Goal: Task Accomplishment & Management: Complete application form

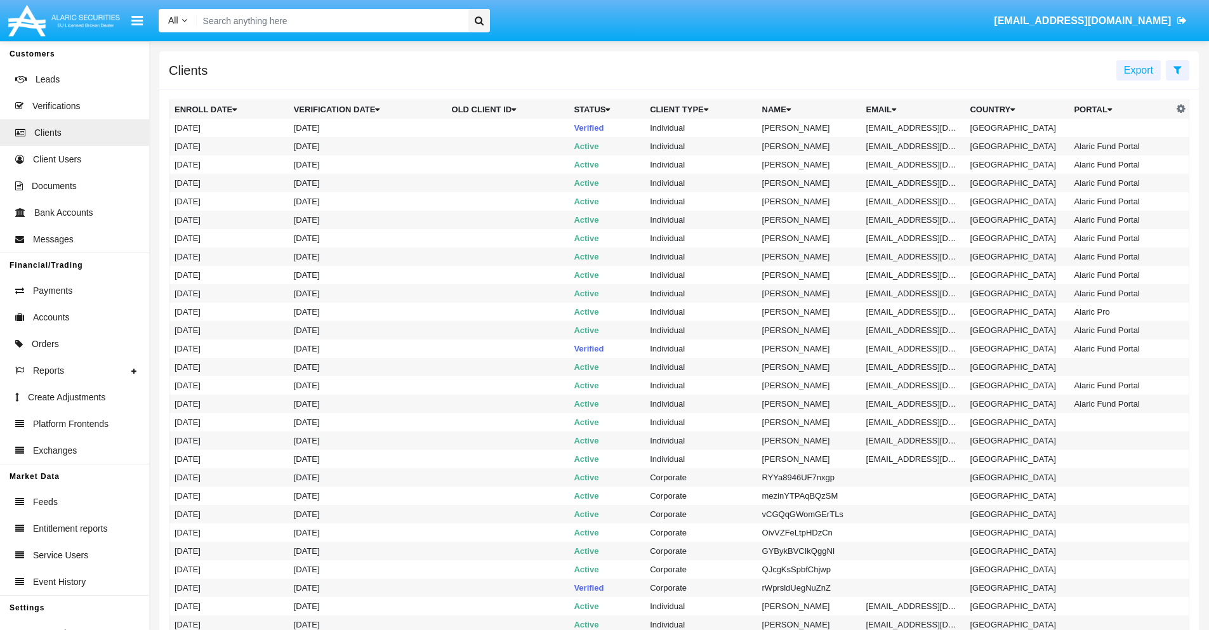
click at [1177, 69] on icon at bounding box center [1177, 70] width 8 height 10
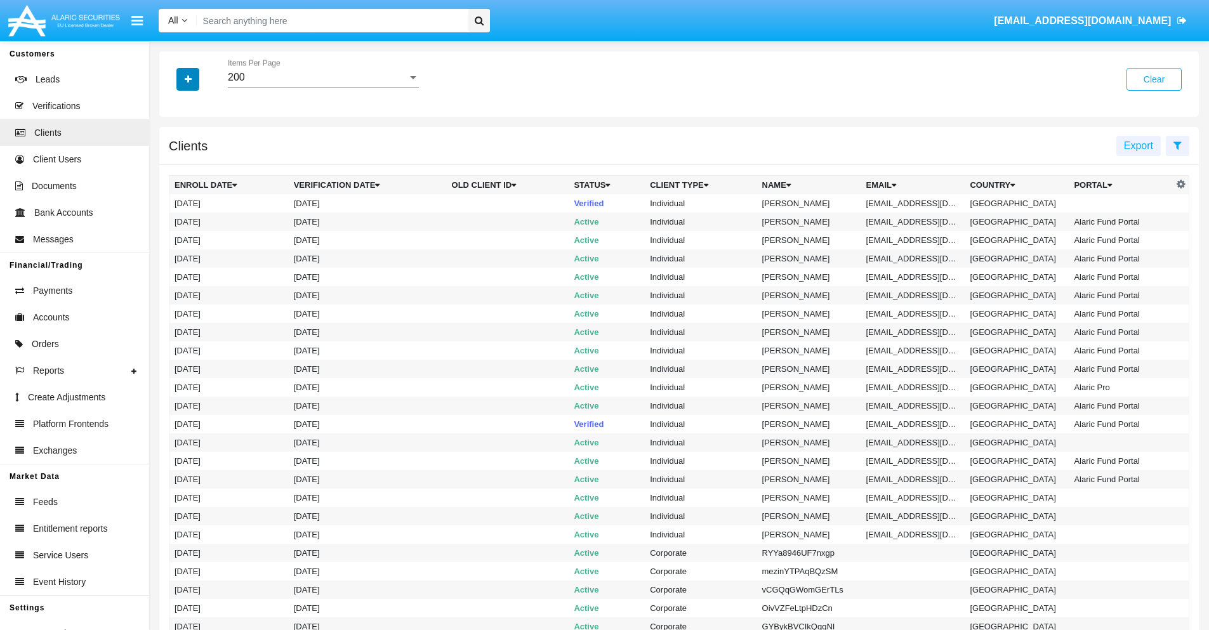
click at [188, 79] on icon "button" at bounding box center [188, 79] width 7 height 9
click at [197, 216] on span "Email" at bounding box center [197, 215] width 25 height 15
click at [175, 221] on input "Email" at bounding box center [174, 221] width 1 height 1
checkbox input "true"
click at [188, 79] on icon "button" at bounding box center [188, 79] width 7 height 9
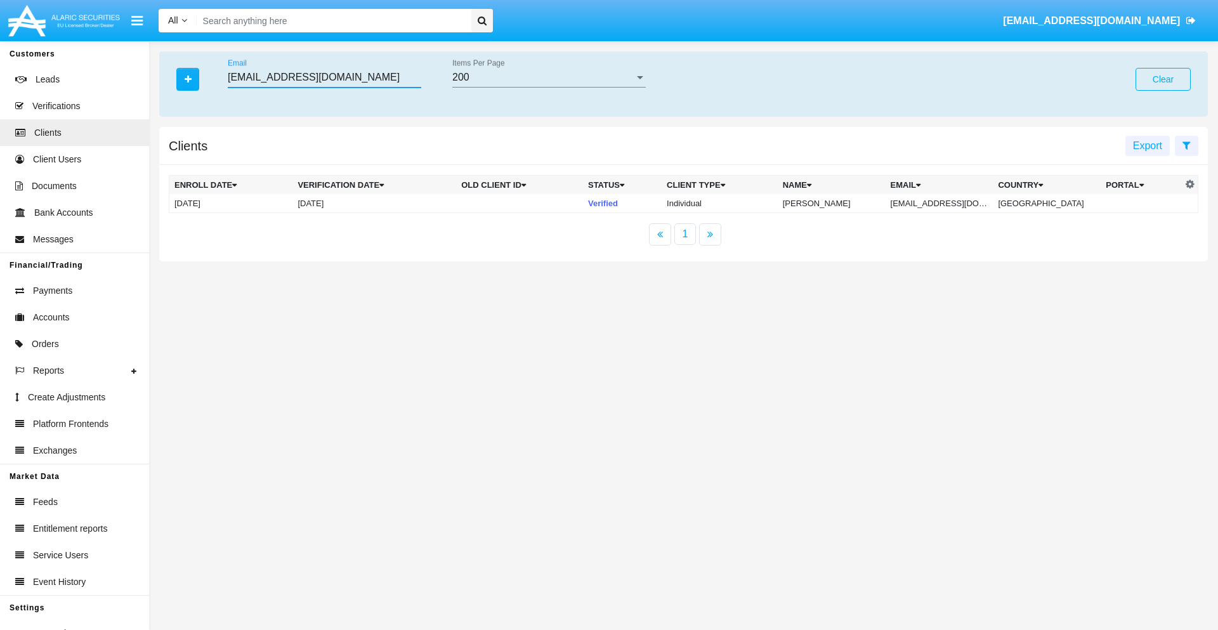
type input "boviq6bo8-lg@0m3jhjrk1.mo"
click at [948, 203] on td "boviq6bo8-lg@0m3jhjrk1.mo" at bounding box center [940, 203] width 108 height 19
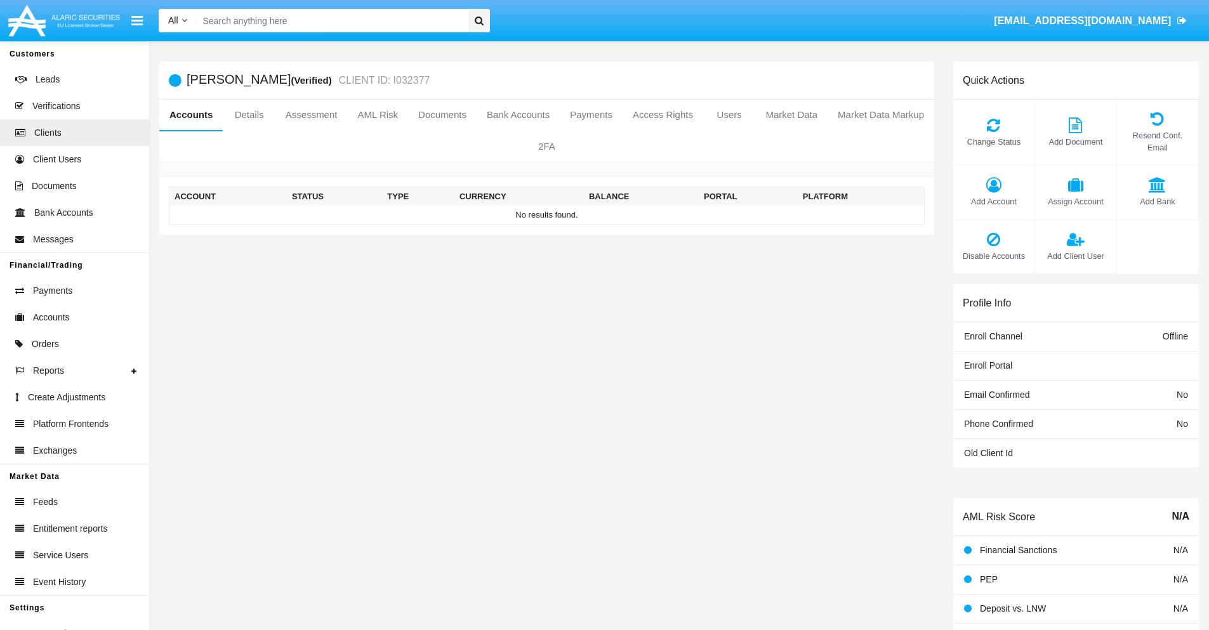
click at [993, 201] on span "Add Account" at bounding box center [994, 201] width 69 height 12
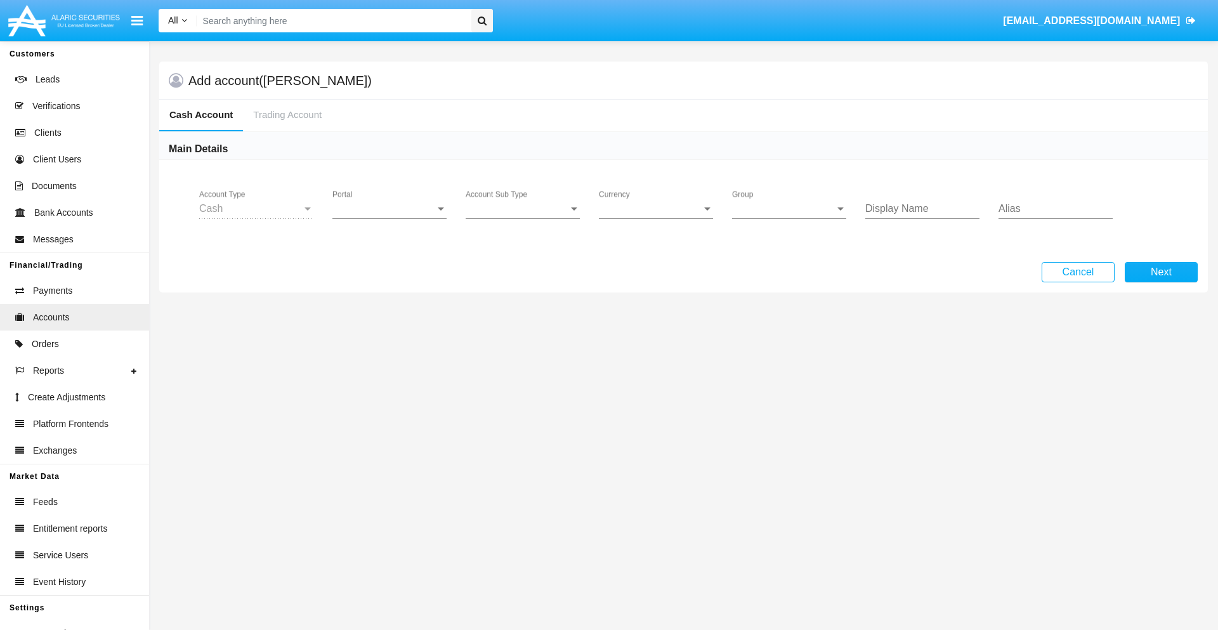
click at [390, 209] on span "Portal" at bounding box center [384, 208] width 103 height 11
click at [391, 310] on span "Alaric Pro" at bounding box center [391, 309] width 117 height 30
click at [523, 209] on span "Account Sub Type" at bounding box center [517, 208] width 103 height 11
click at [523, 218] on span "Trading Cash" at bounding box center [523, 218] width 114 height 30
click at [789, 209] on span "Group" at bounding box center [783, 208] width 103 height 11
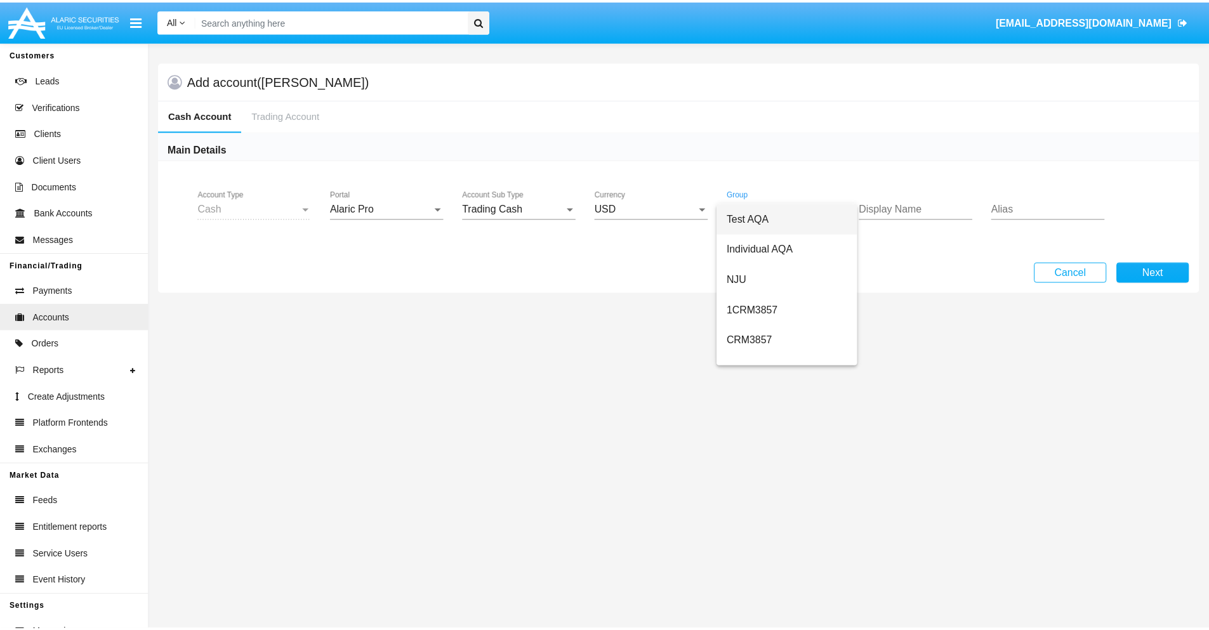
scroll to position [569, 0]
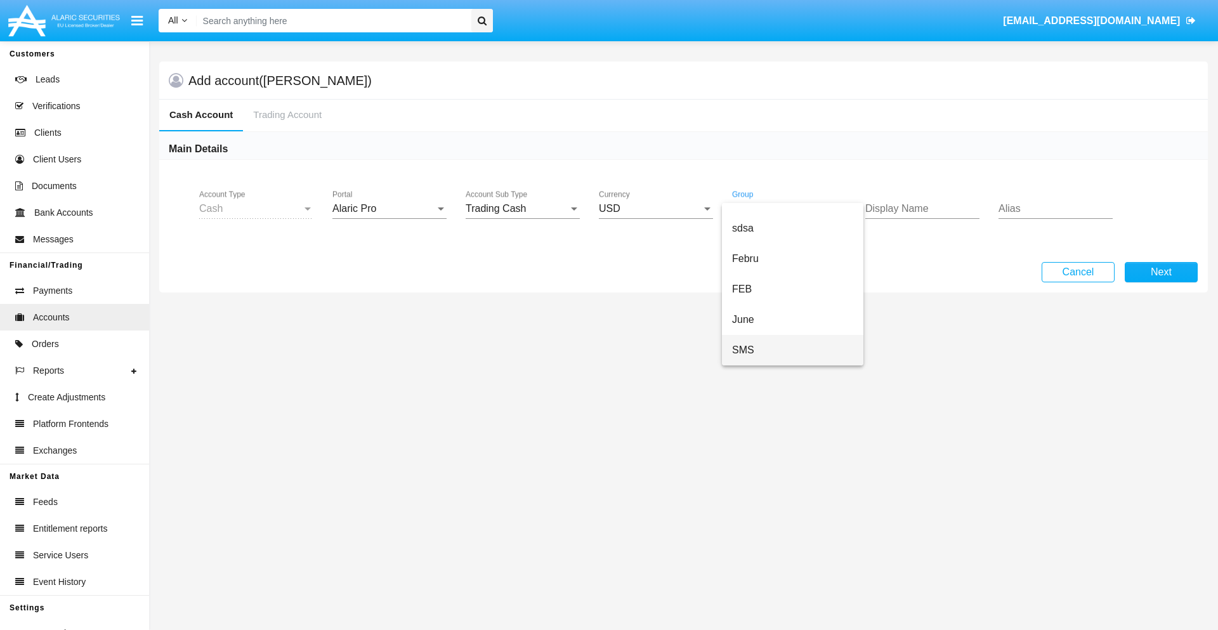
click at [793, 350] on span "SMS" at bounding box center [792, 350] width 121 height 30
type input "tan"
type input "orchid"
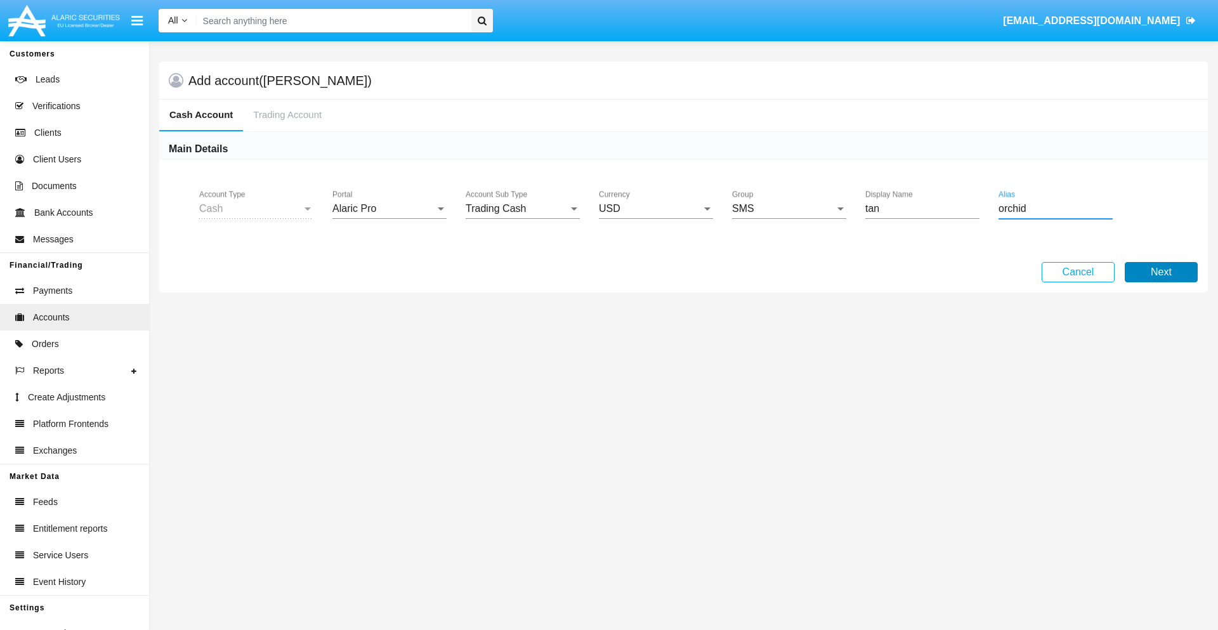
click at [1161, 272] on button "Next" at bounding box center [1161, 272] width 73 height 20
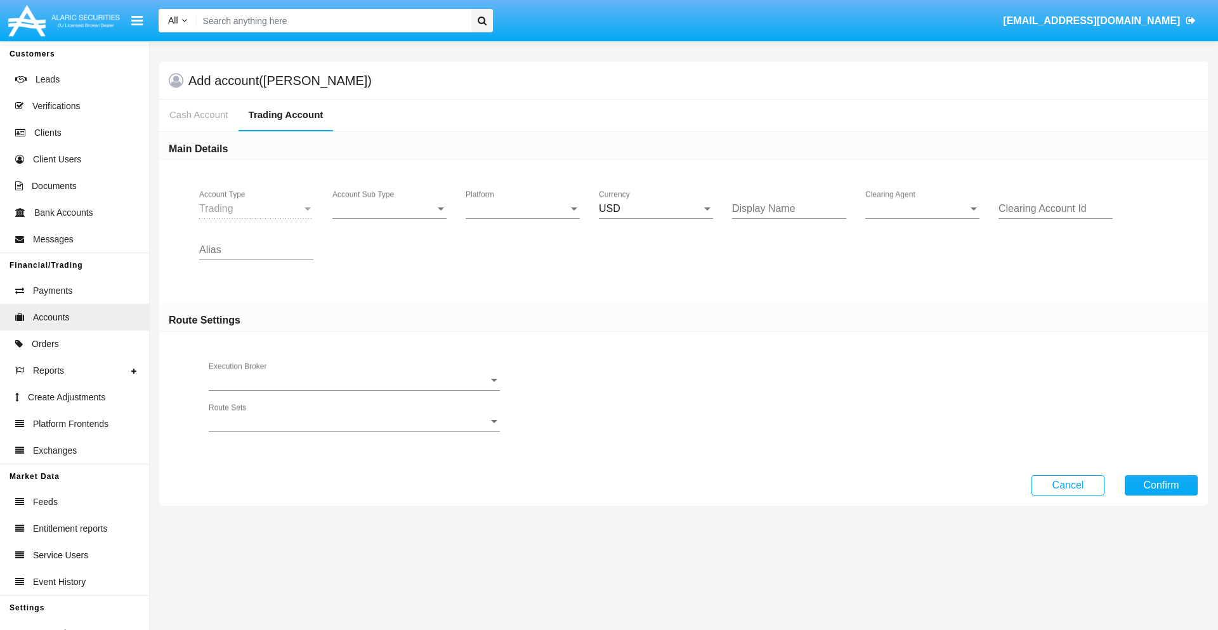
click at [390, 209] on span "Account Sub Type" at bounding box center [384, 208] width 103 height 11
click at [390, 218] on span "Trading" at bounding box center [390, 218] width 114 height 30
click at [523, 209] on span "Platform" at bounding box center [517, 208] width 103 height 11
click at [523, 218] on span "Hammer Lite" at bounding box center [523, 218] width 114 height 30
click at [923, 209] on span "Clearing Agent" at bounding box center [917, 208] width 103 height 11
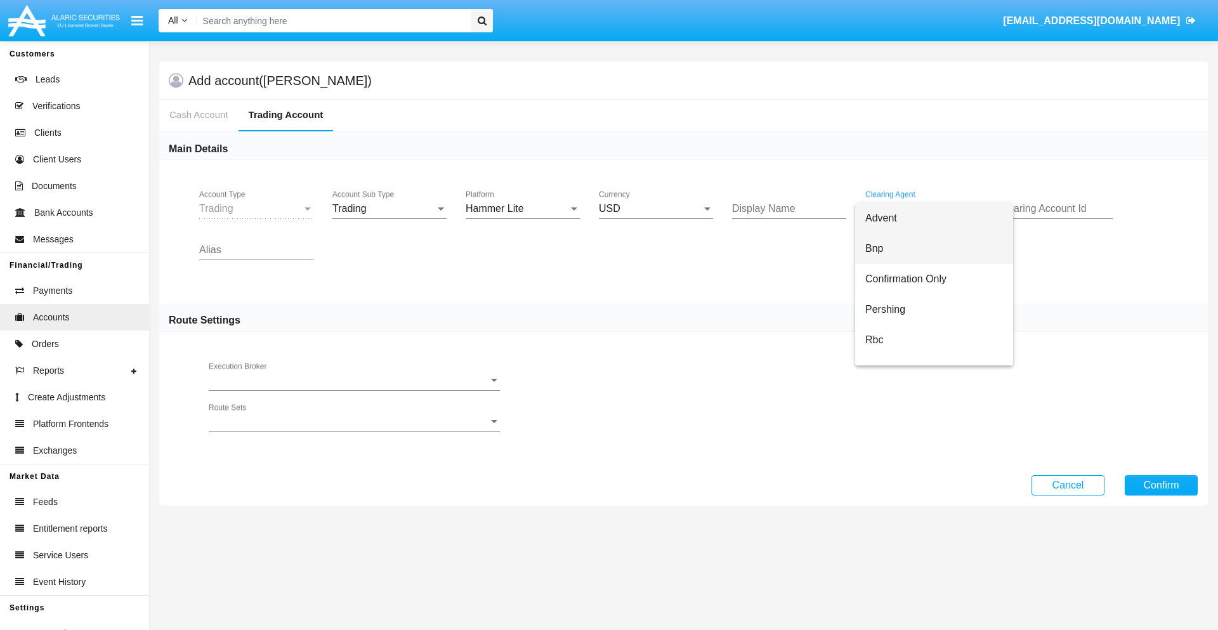
click at [934, 249] on span "Bnp" at bounding box center [935, 249] width 138 height 30
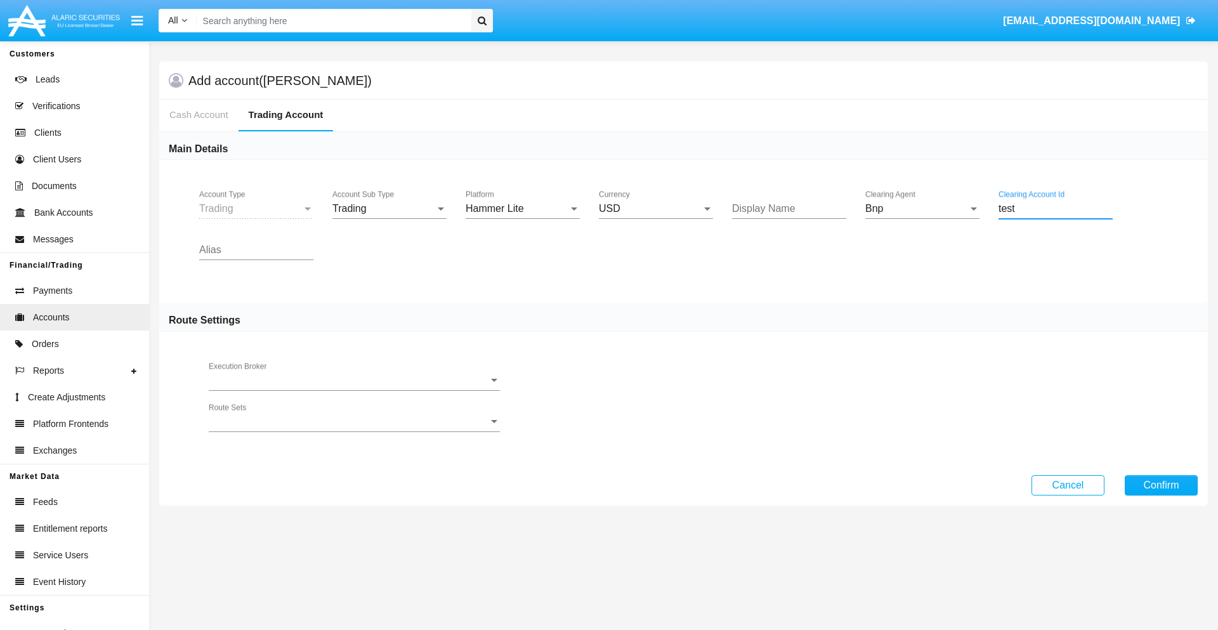
type input "test"
type input "lavender"
type input "sky blue"
click at [1161, 485] on button "Confirm" at bounding box center [1161, 485] width 73 height 20
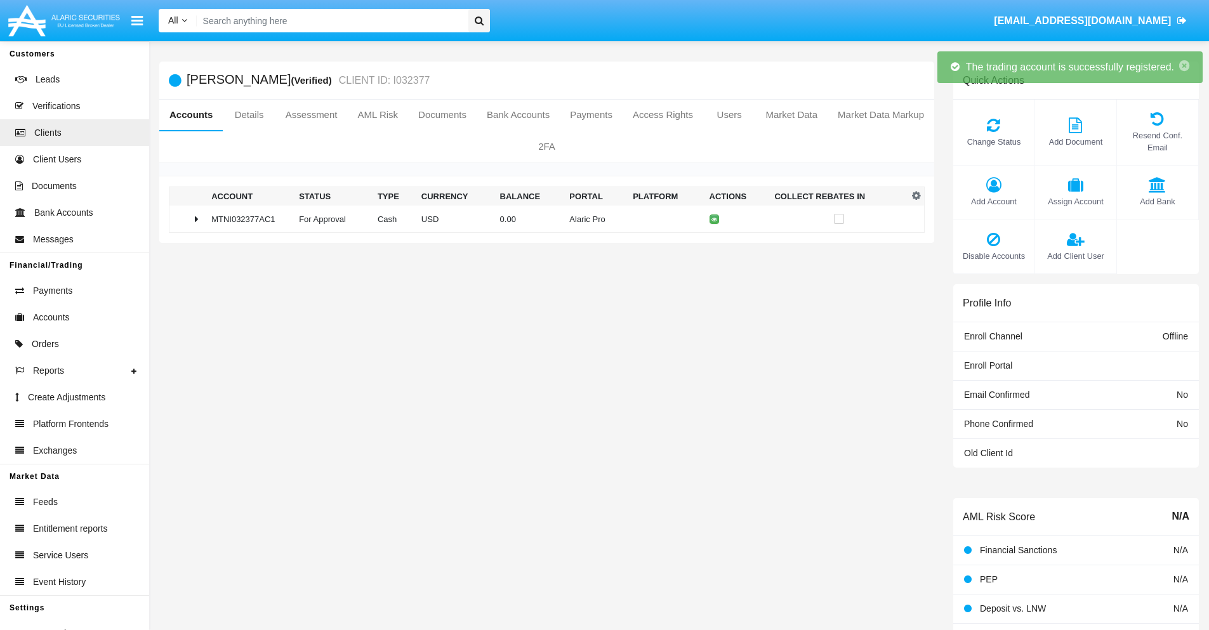
click at [542, 219] on td "0.00" at bounding box center [530, 219] width 70 height 27
click at [714, 219] on icon at bounding box center [717, 219] width 6 height 6
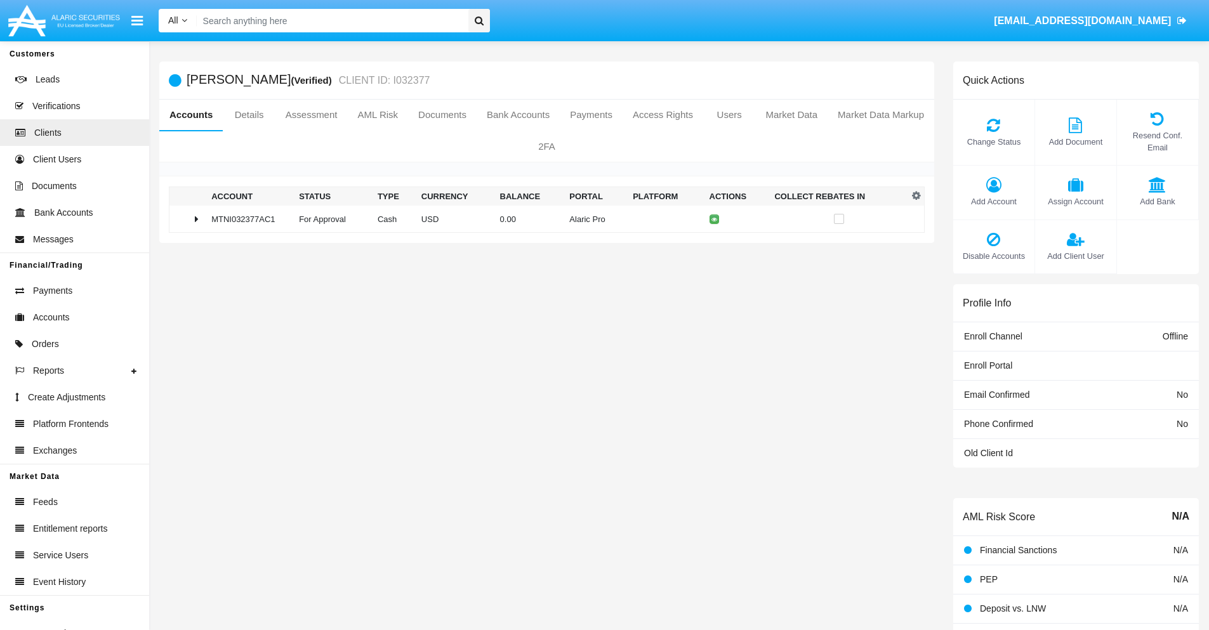
click at [542, 219] on td "0.00" at bounding box center [530, 219] width 70 height 27
click at [714, 246] on icon at bounding box center [717, 246] width 6 height 6
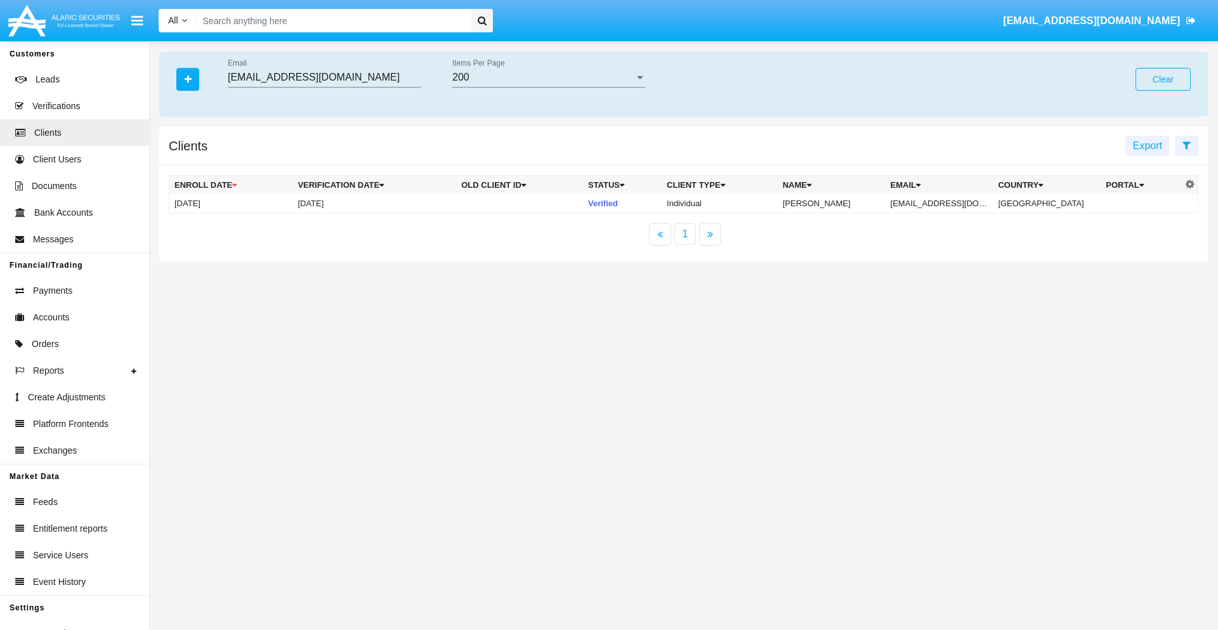
click at [1163, 79] on button "Clear" at bounding box center [1163, 79] width 55 height 23
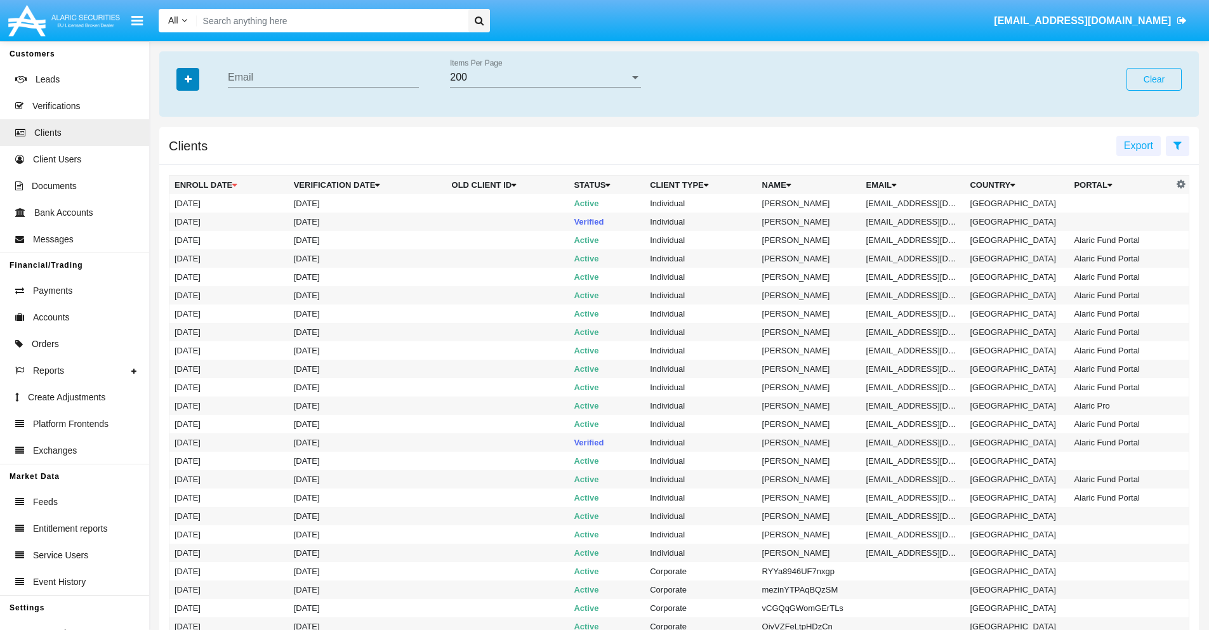
click at [188, 79] on icon "button" at bounding box center [188, 79] width 7 height 9
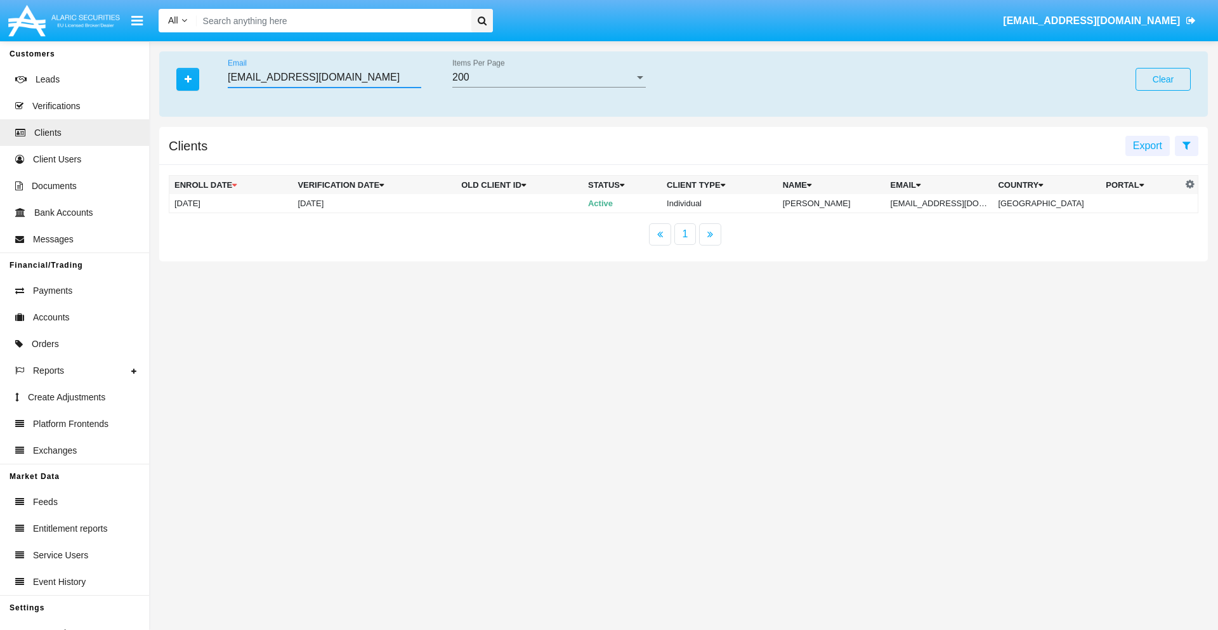
type input "[EMAIL_ADDRESS][DOMAIN_NAME]"
click at [947, 203] on td "[EMAIL_ADDRESS][DOMAIN_NAME]" at bounding box center [940, 203] width 108 height 19
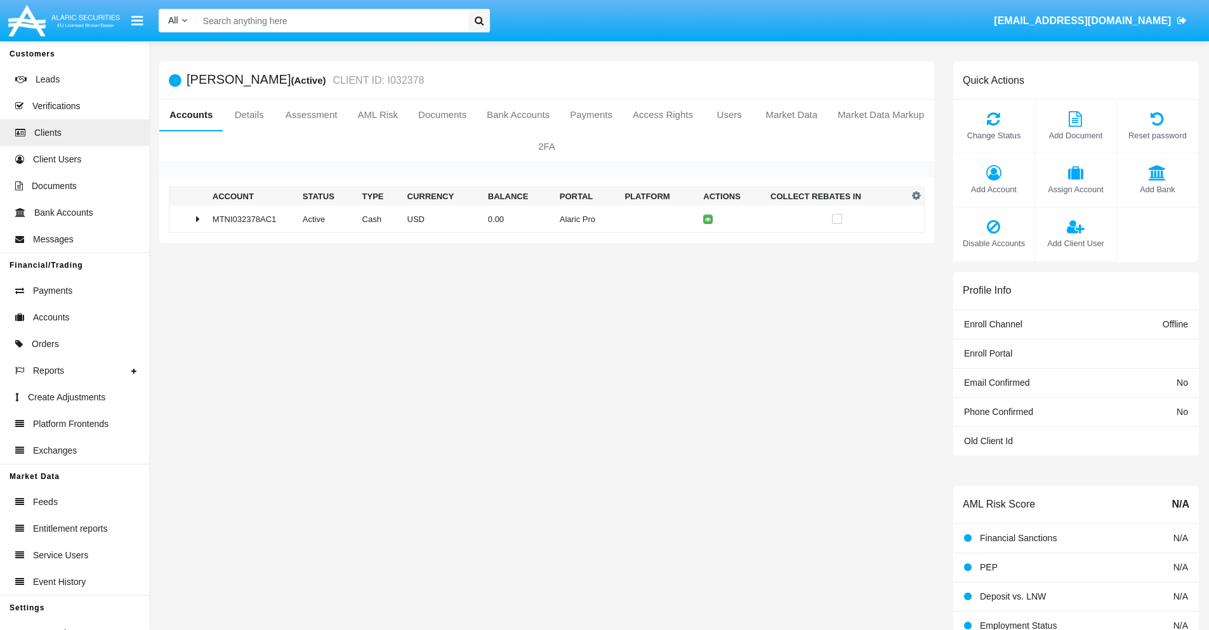
click at [993, 189] on span "Add Account" at bounding box center [994, 189] width 69 height 12
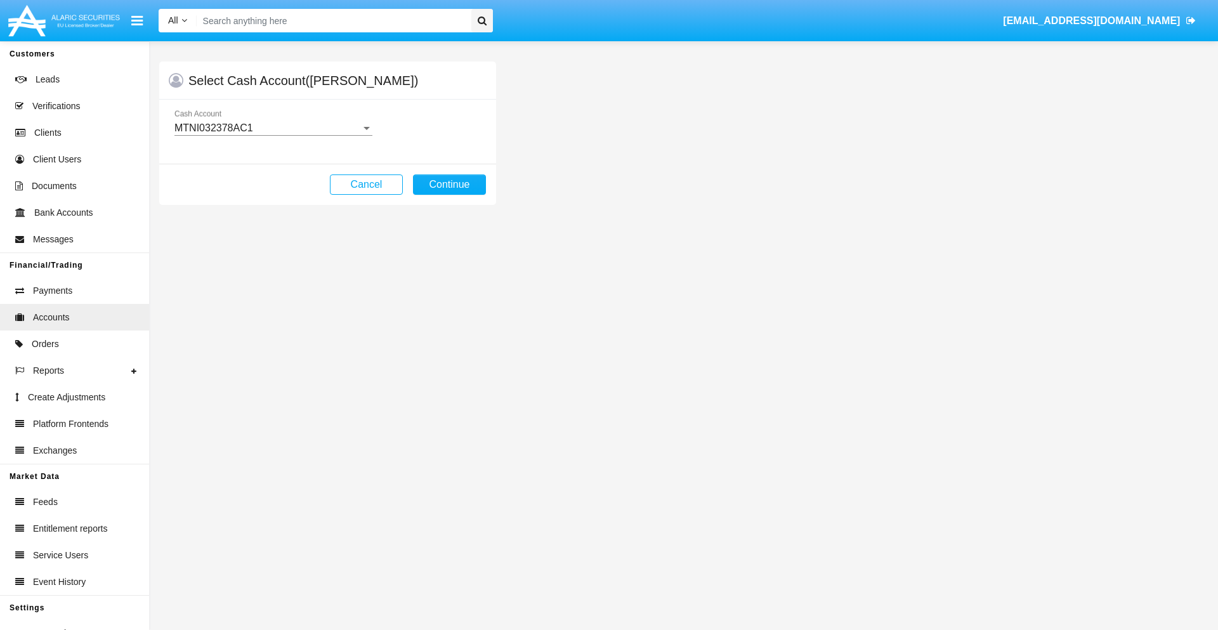
click at [273, 128] on div "MTNI032378AC1" at bounding box center [268, 127] width 187 height 11
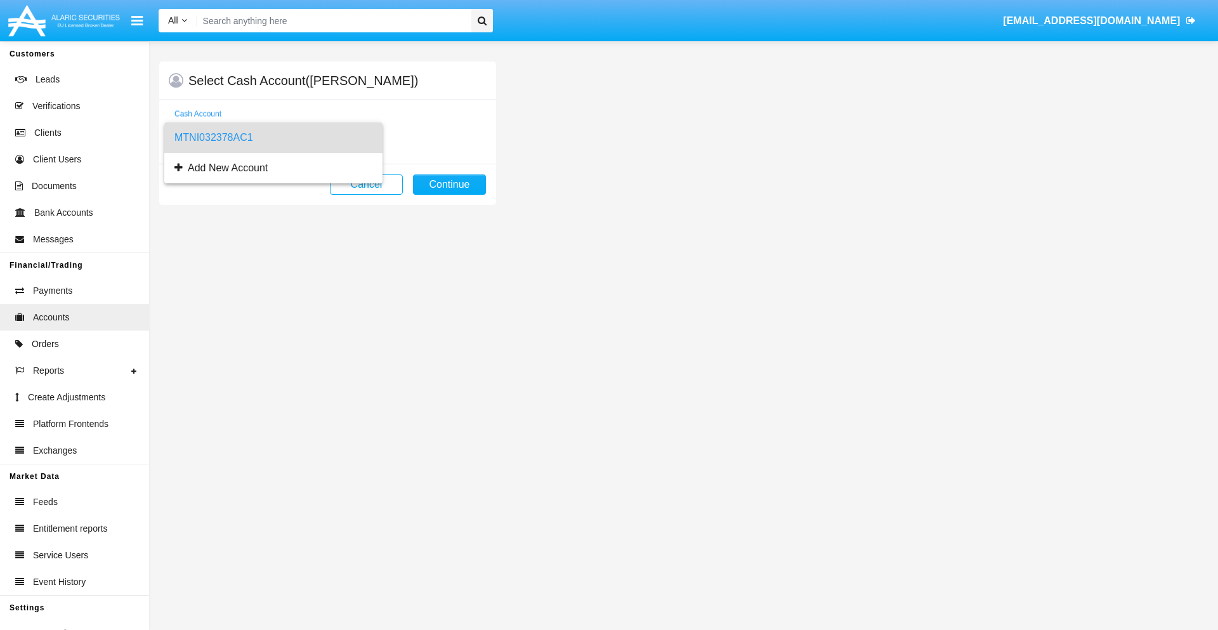
click at [273, 138] on span "MTNI032378AC1" at bounding box center [274, 137] width 198 height 30
click at [449, 185] on button "Continue" at bounding box center [449, 185] width 73 height 20
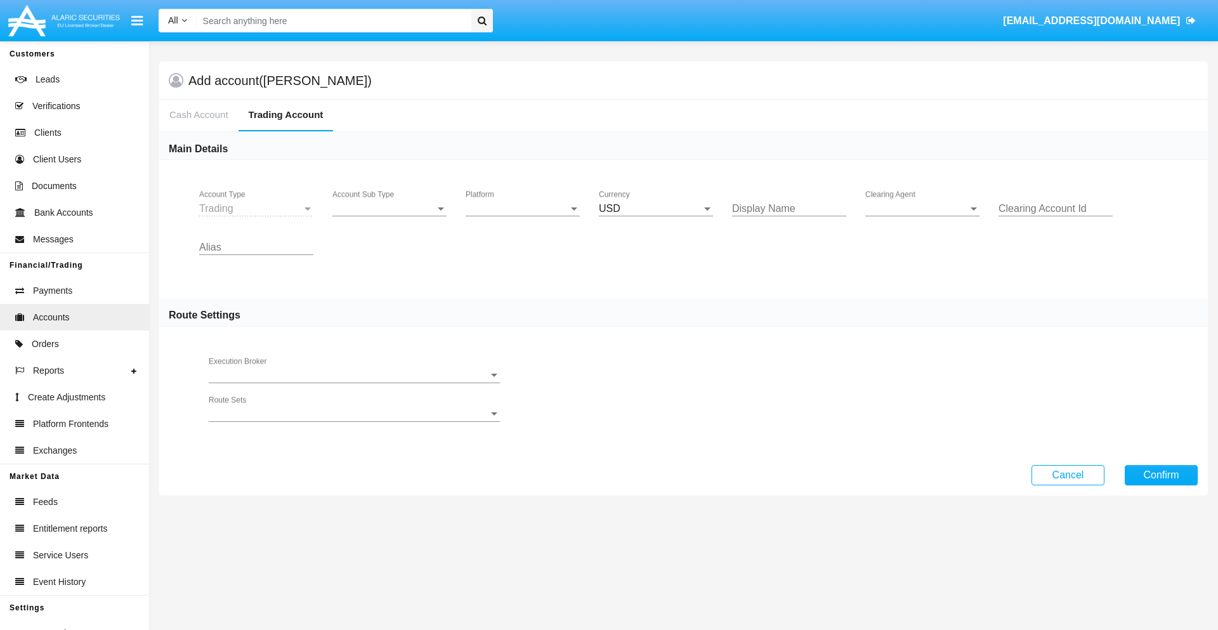
click at [390, 209] on span "Account Sub Type" at bounding box center [384, 208] width 103 height 11
click at [390, 218] on span "Trading" at bounding box center [390, 218] width 114 height 30
click at [523, 209] on span "Platform" at bounding box center [517, 208] width 103 height 11
click at [523, 218] on span "Hammer Lite" at bounding box center [513, 218] width 94 height 30
click at [923, 209] on span "Clearing Agent" at bounding box center [917, 208] width 103 height 11
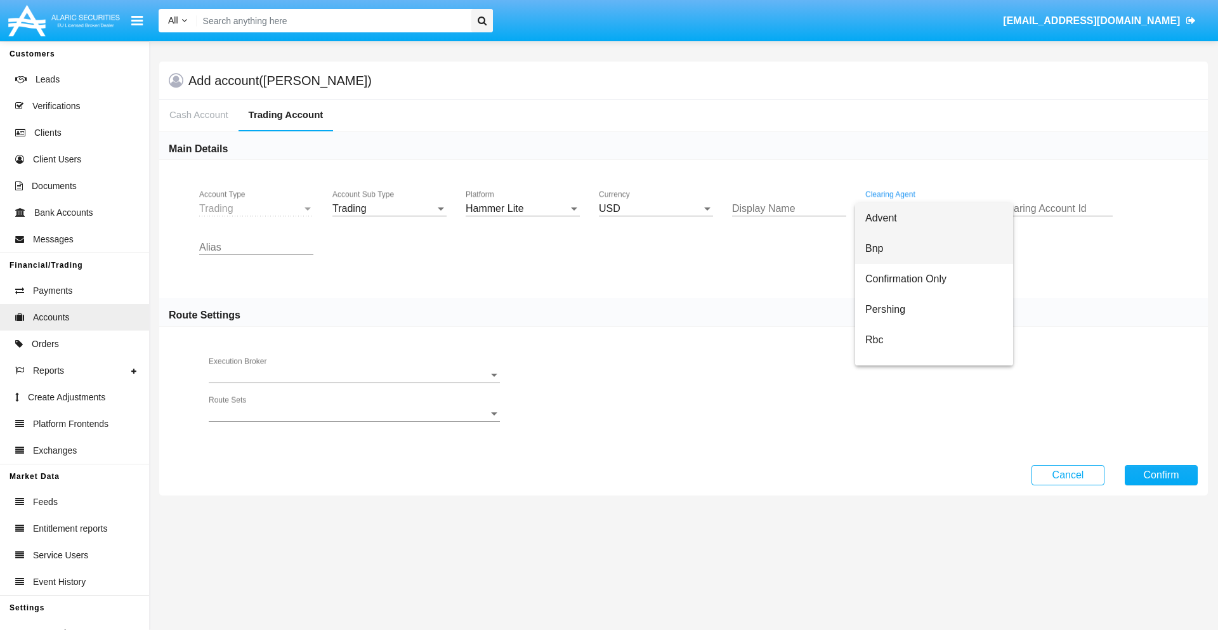
click at [934, 249] on span "Bnp" at bounding box center [935, 249] width 138 height 30
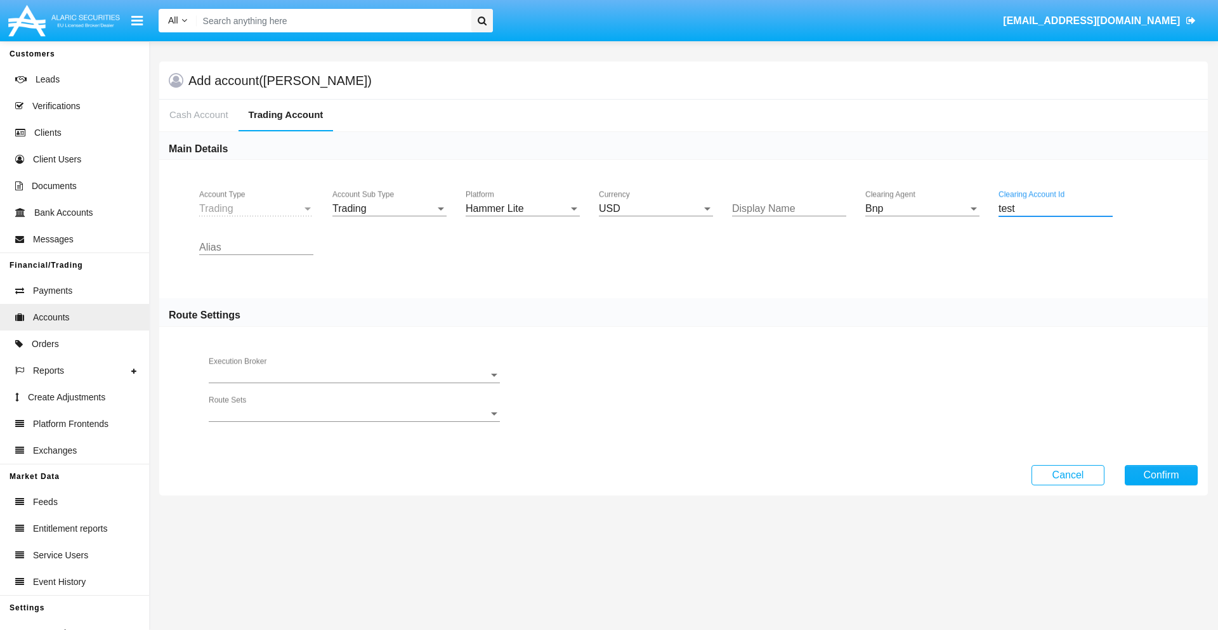
type input "test"
type input "salmon"
type input "maroon"
click at [1161, 475] on button "Confirm" at bounding box center [1161, 475] width 73 height 20
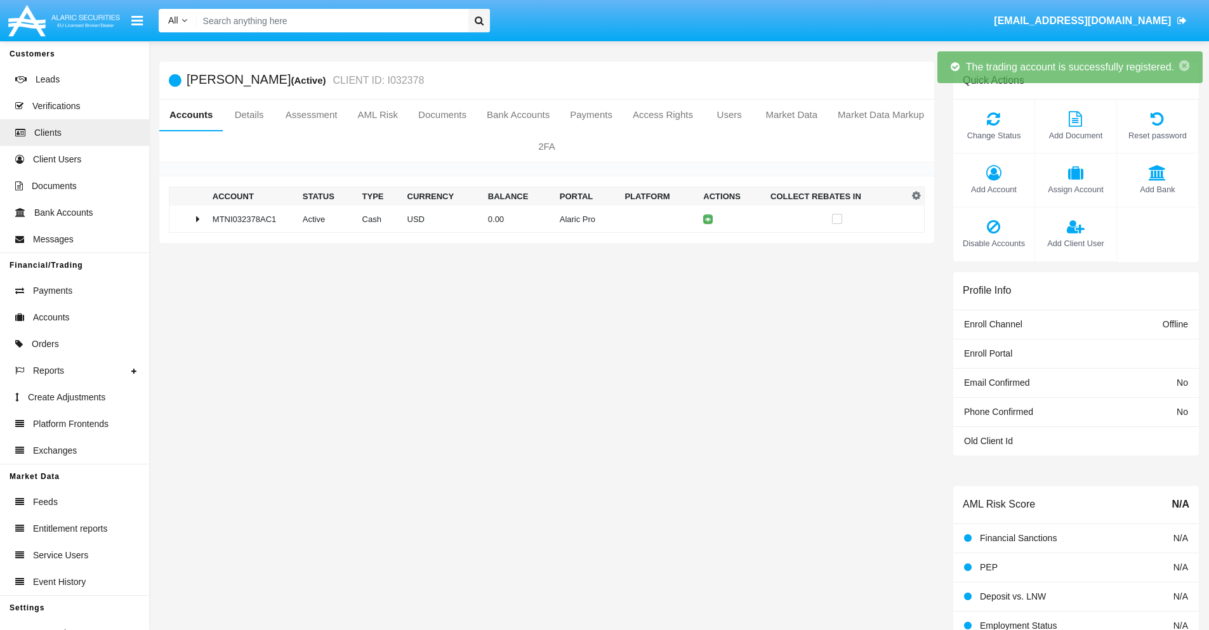
click at [542, 219] on td "0.00" at bounding box center [519, 219] width 72 height 27
